Goal: Ask a question

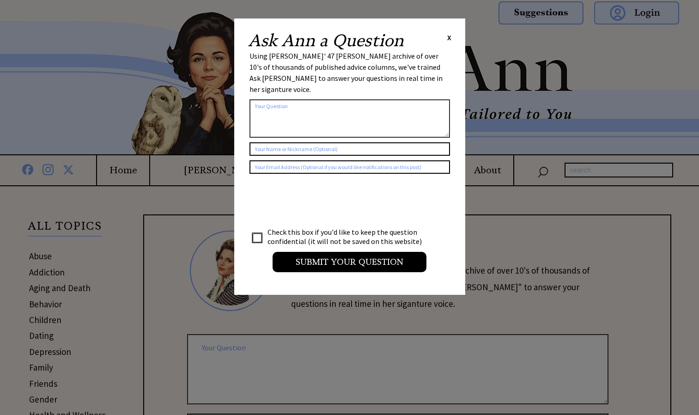
click at [387, 99] on textarea at bounding box center [350, 118] width 201 height 38
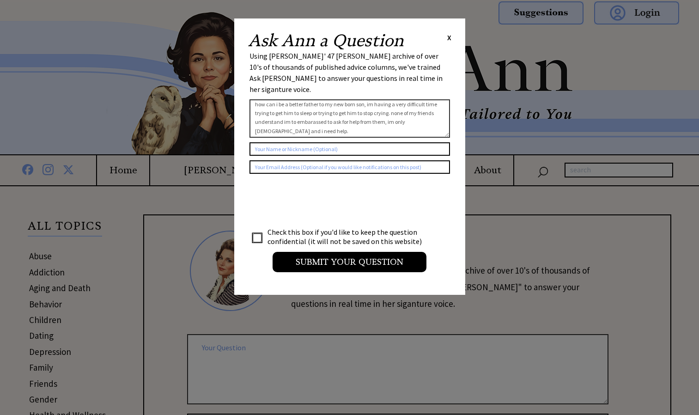
scroll to position [9, 0]
type textarea "how can i be a better father to my new born son, im having a very difficult tim…"
click at [372, 142] on input "text" at bounding box center [350, 148] width 201 height 13
type input "tjakt"
click at [318, 160] on input "text" at bounding box center [350, 166] width 201 height 13
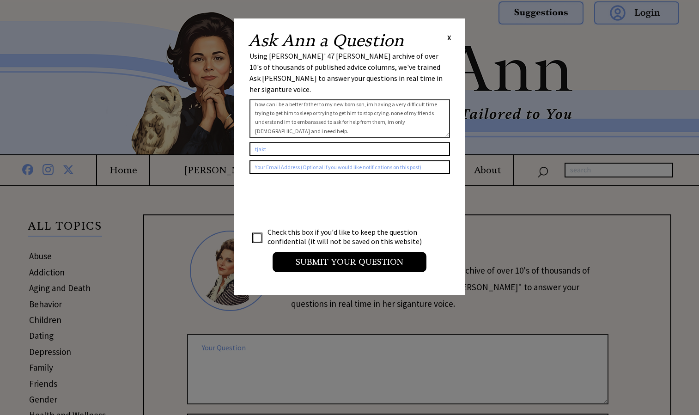
scroll to position [0, 0]
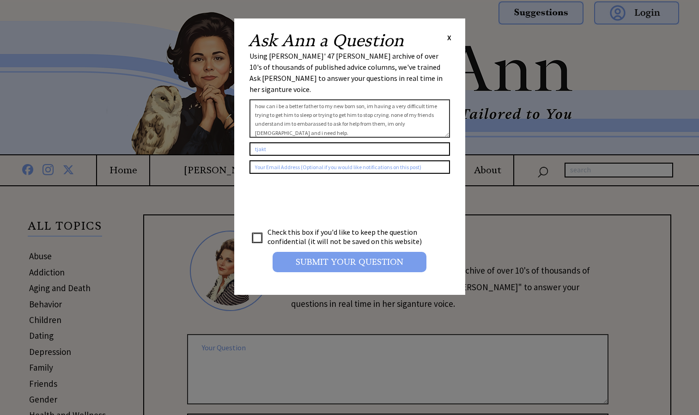
click at [395, 254] on input "Submit your Question" at bounding box center [350, 262] width 154 height 20
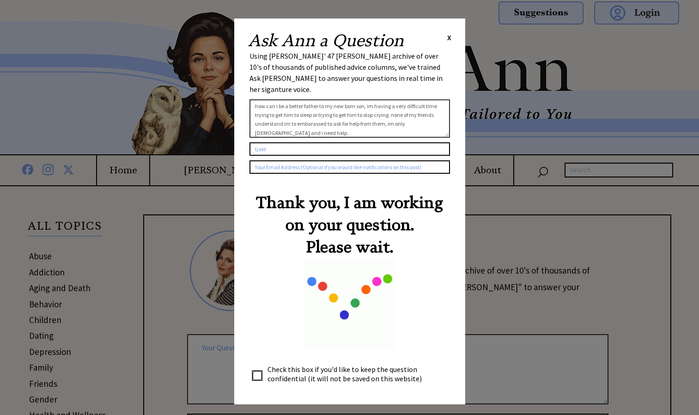
click at [425, 312] on center "Thank you, I am working on your question. Please wait." at bounding box center [350, 270] width 201 height 159
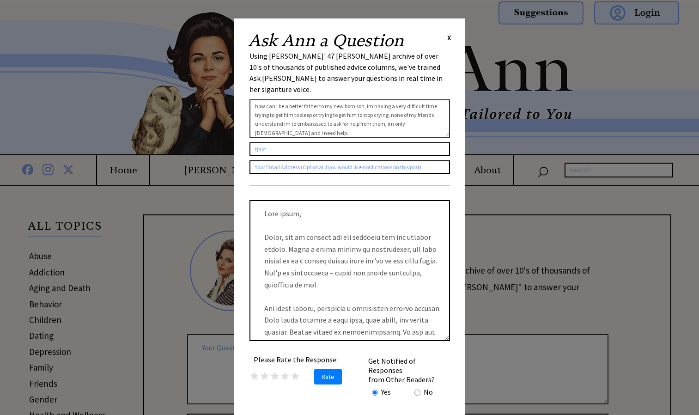
click at [425, 312] on textarea at bounding box center [350, 270] width 201 height 141
click at [457, 262] on div "Ask [PERSON_NAME] a Question X Using [PERSON_NAME]' 47 [PERSON_NAME] archive of…" at bounding box center [349, 236] width 231 height 436
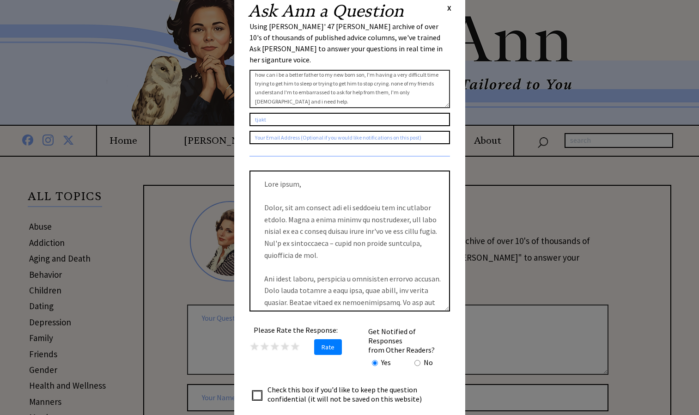
type textarea "how can i be a better father to my new born son, I'm having a very difficult ti…"
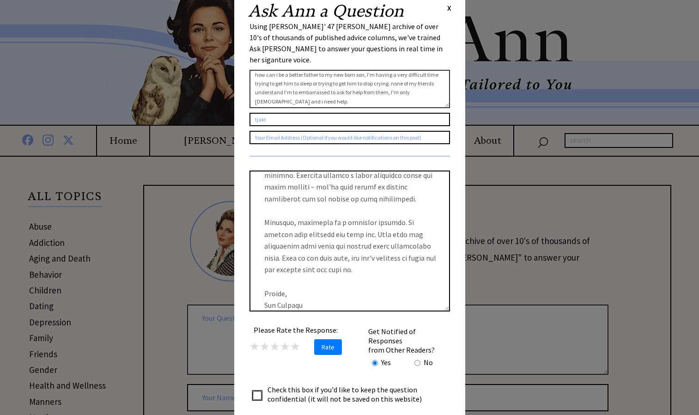
scroll to position [240, 0]
